Goal: Task Accomplishment & Management: Manage account settings

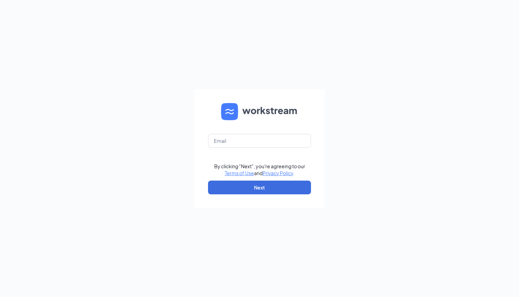
click at [278, 133] on form "By clicking "Next", you're agreeing to our Terms of Use and Privacy Policy . Ne…" at bounding box center [259, 148] width 130 height 119
click at [272, 139] on input "text" at bounding box center [259, 141] width 103 height 14
click at [224, 142] on input "text" at bounding box center [259, 141] width 103 height 14
type input "[EMAIL_ADDRESS][PERSON_NAME][DOMAIN_NAME]"
click at [223, 182] on button "Next" at bounding box center [259, 188] width 103 height 14
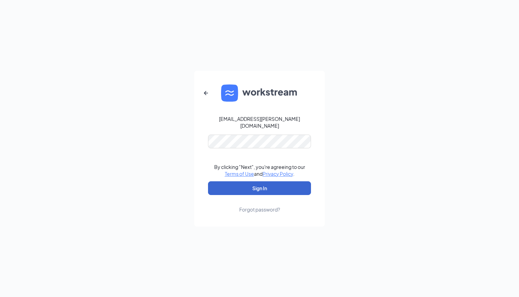
click at [260, 184] on button "Sign In" at bounding box center [259, 188] width 103 height 14
click at [246, 184] on button "Sign In" at bounding box center [259, 188] width 103 height 14
